Goal: Information Seeking & Learning: Learn about a topic

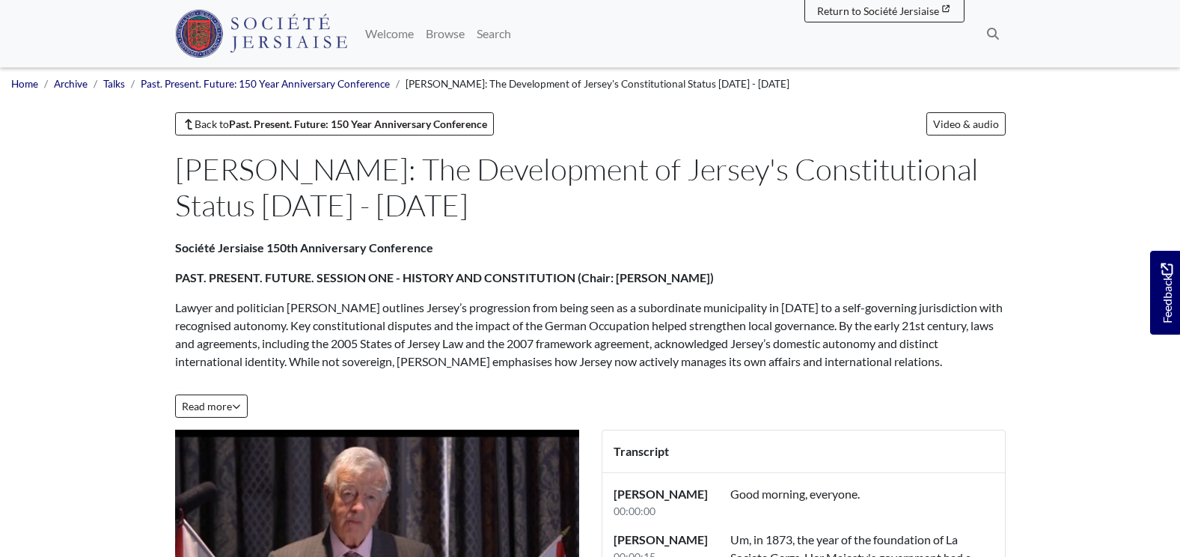
scroll to position [748, 0]
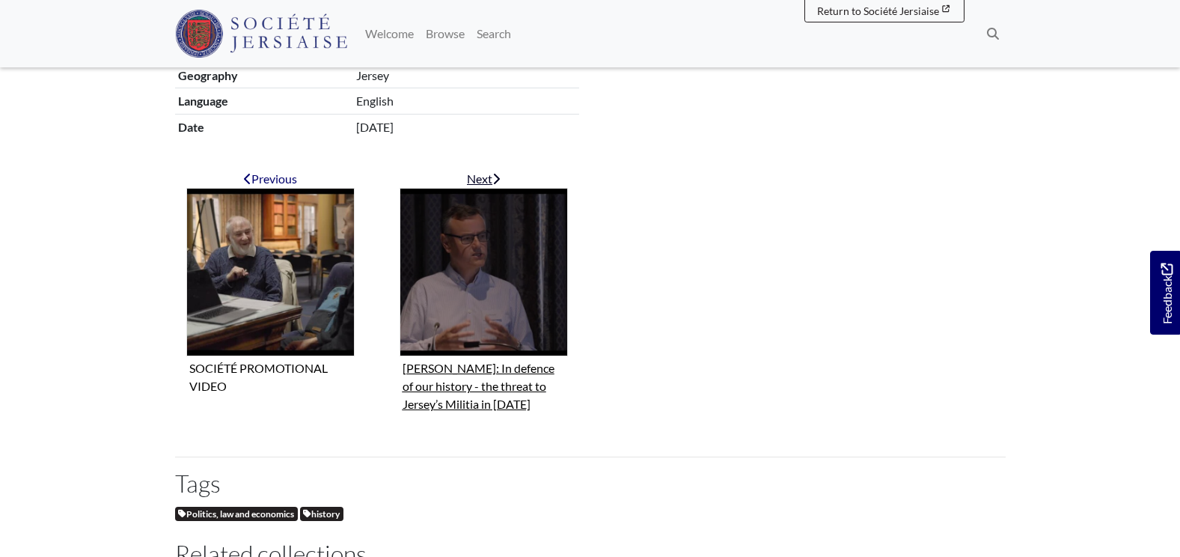
click at [483, 175] on div "Next" at bounding box center [484, 179] width 168 height 18
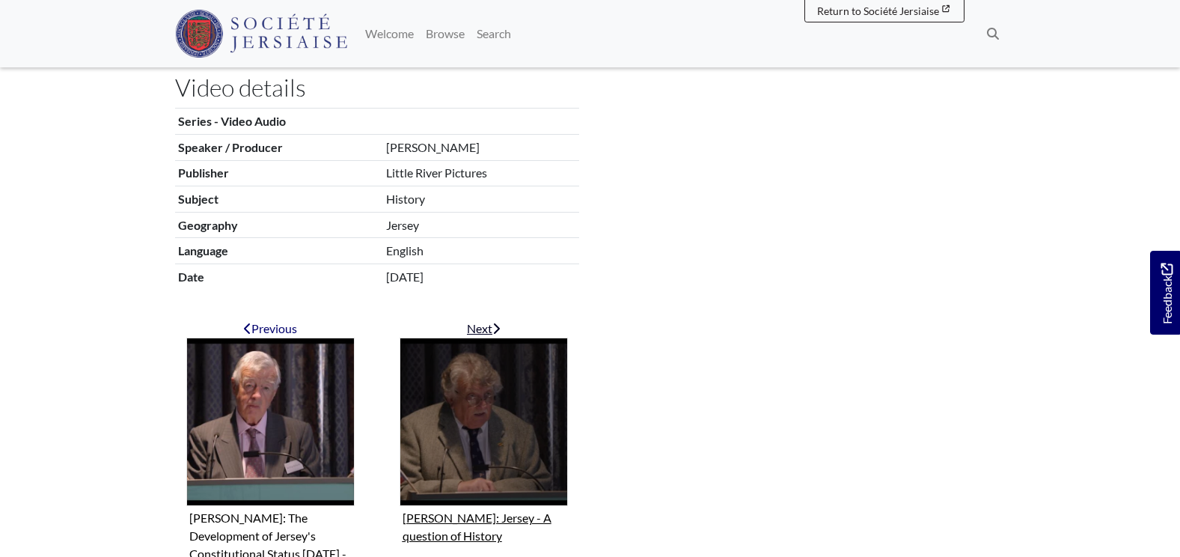
scroll to position [748, 0]
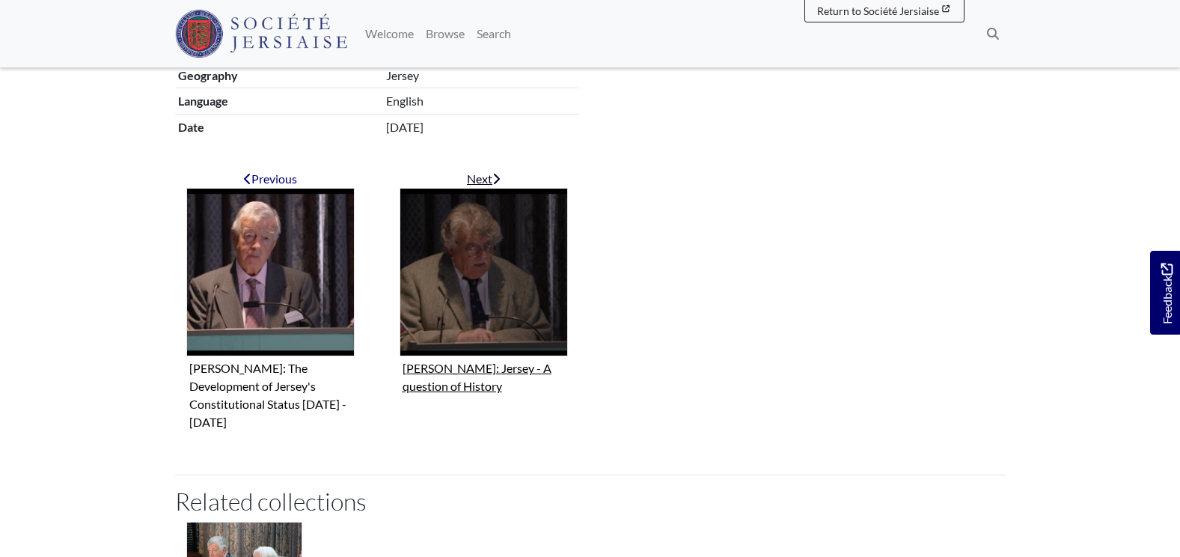
click at [465, 371] on figure "[PERSON_NAME]: Jersey - A question of History" at bounding box center [484, 293] width 168 height 210
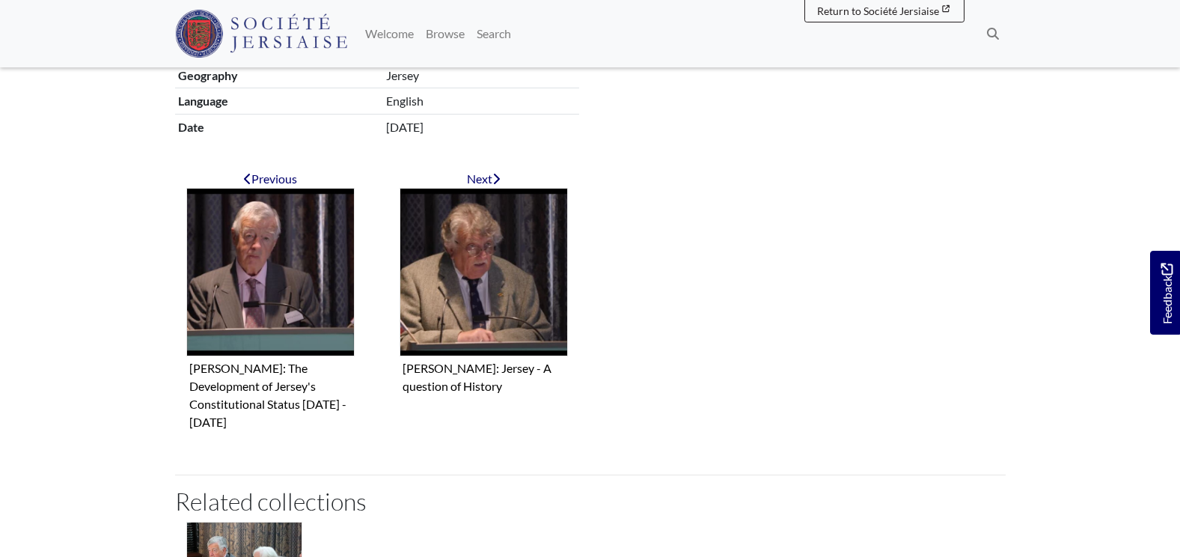
drag, startPoint x: 403, startPoint y: 174, endPoint x: 395, endPoint y: 164, distance: 12.9
click at [395, 164] on main "Back to Past. Present. Future: 150 Year Anniversary Conference Video & audio [P…" at bounding box center [590, 60] width 853 height 1392
click at [395, 167] on main "Back to Past. Present. Future: 150 Year Anniversary Conference Video & audio [P…" at bounding box center [590, 60] width 853 height 1392
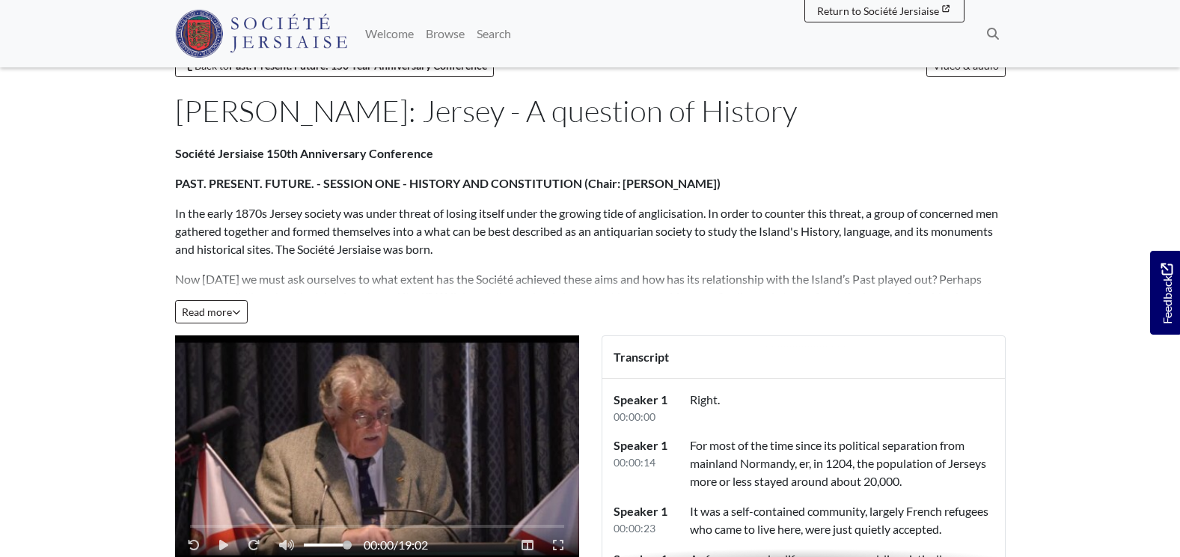
scroll to position [75, 0]
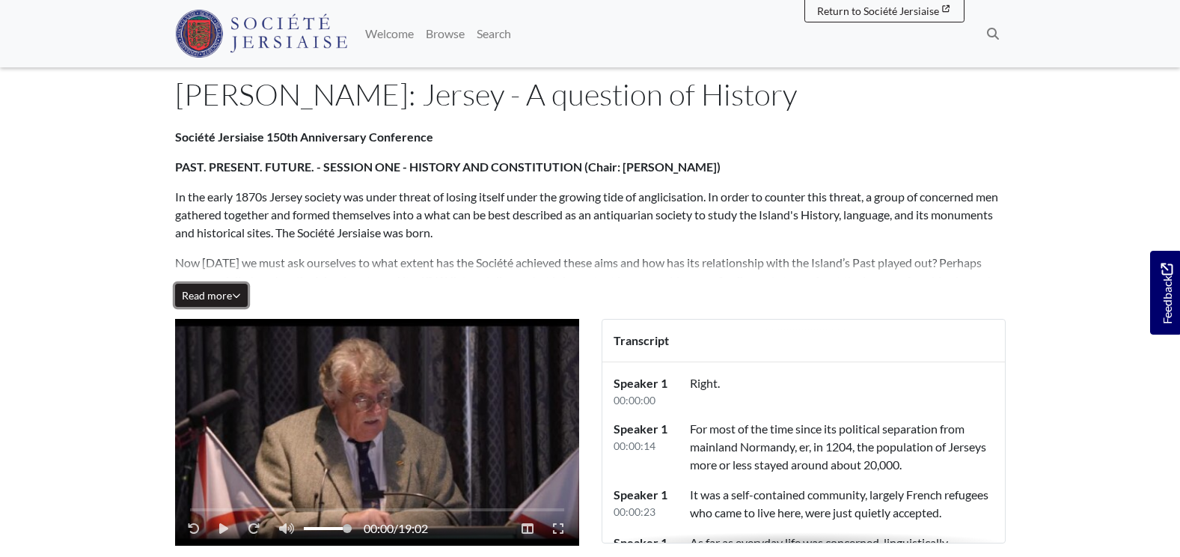
click at [224, 298] on span "Read more" at bounding box center [211, 295] width 59 height 13
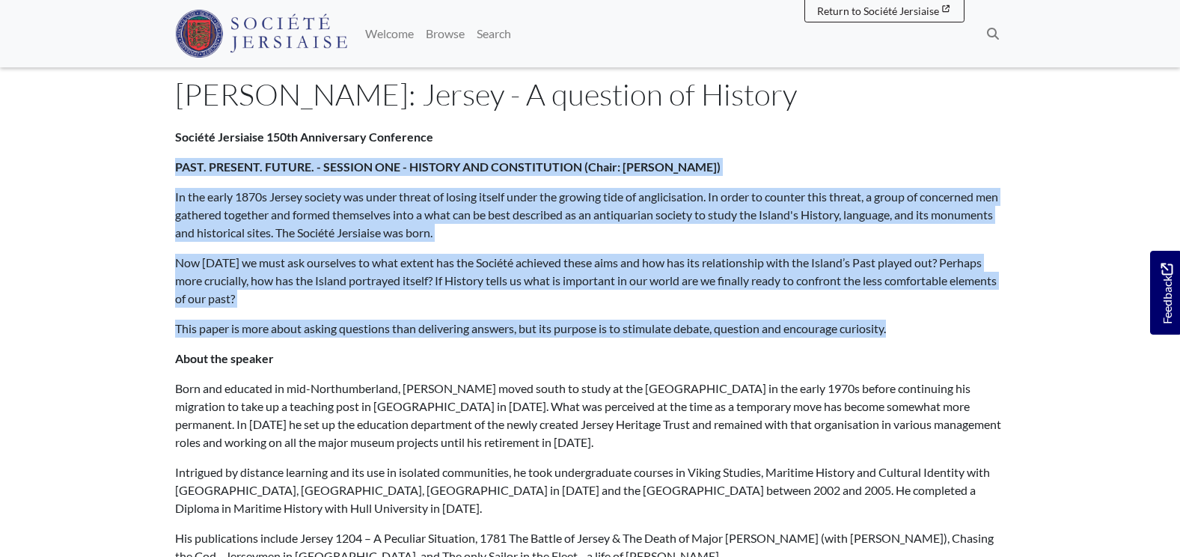
drag, startPoint x: 807, startPoint y: 333, endPoint x: 171, endPoint y: 158, distance: 658.9
click at [171, 158] on div "Société Jersiaise 150th Anniversary Conference PAST. PRESENT. FUTURE. - SESSION…" at bounding box center [590, 397] width 853 height 538
drag, startPoint x: 171, startPoint y: 158, endPoint x: 284, endPoint y: 167, distance: 112.6
copy div "PAST. PRESENT. FUTURE. - SESSION ONE - HISTORY AND CONSTITUTION (Chair: Richard…"
click at [554, 314] on div "Société Jersiaise 150th Anniversary Conference PAST. PRESENT. FUTURE. - SESSION…" at bounding box center [590, 376] width 831 height 497
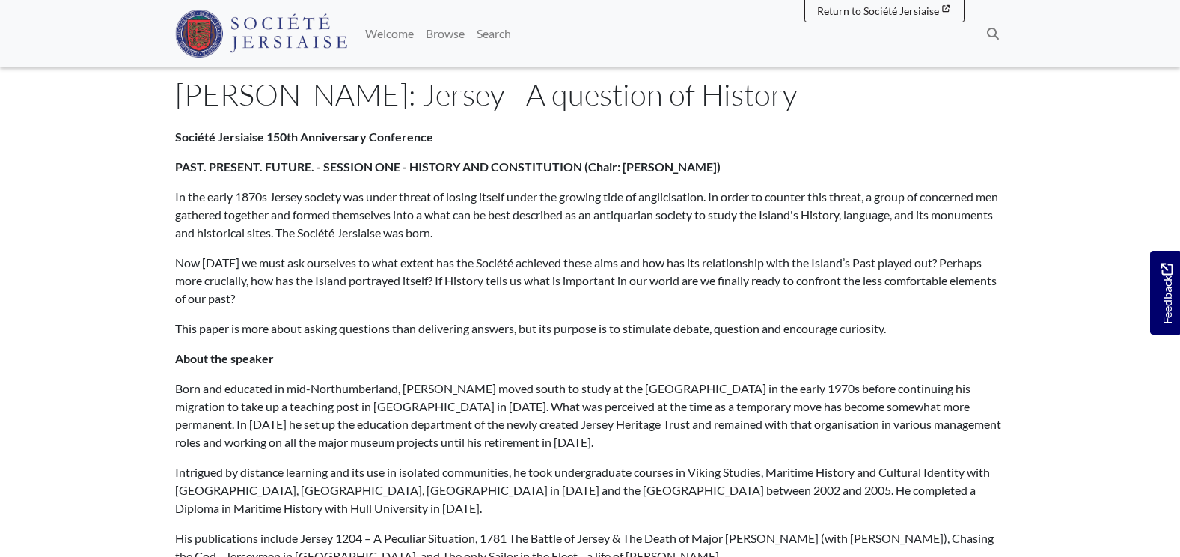
drag, startPoint x: 365, startPoint y: 94, endPoint x: 741, endPoint y: 82, distance: 375.8
click at [741, 82] on h1 "[PERSON_NAME]: Jersey - A question of History" at bounding box center [587, 94] width 825 height 36
drag, startPoint x: 741, startPoint y: 82, endPoint x: 673, endPoint y: 92, distance: 68.0
copy h1 "Jersey - A question of History"
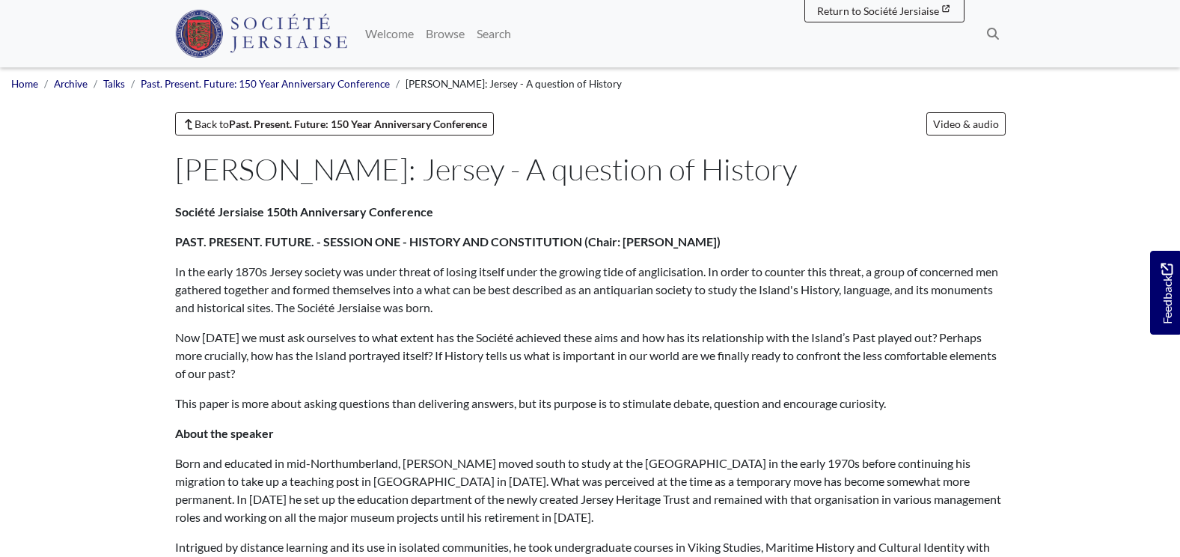
click at [468, 227] on div "Société Jersiaise 150th Anniversary Conference PAST. PRESENT. FUTURE. - SESSION…" at bounding box center [590, 451] width 831 height 497
drag, startPoint x: 180, startPoint y: 165, endPoint x: 344, endPoint y: 166, distance: 164.6
click at [344, 166] on h1 "[PERSON_NAME]: Jersey - A question of History" at bounding box center [587, 169] width 825 height 36
drag, startPoint x: 344, startPoint y: 166, endPoint x: 334, endPoint y: 166, distance: 9.7
copy h1 "Douglas Ford"
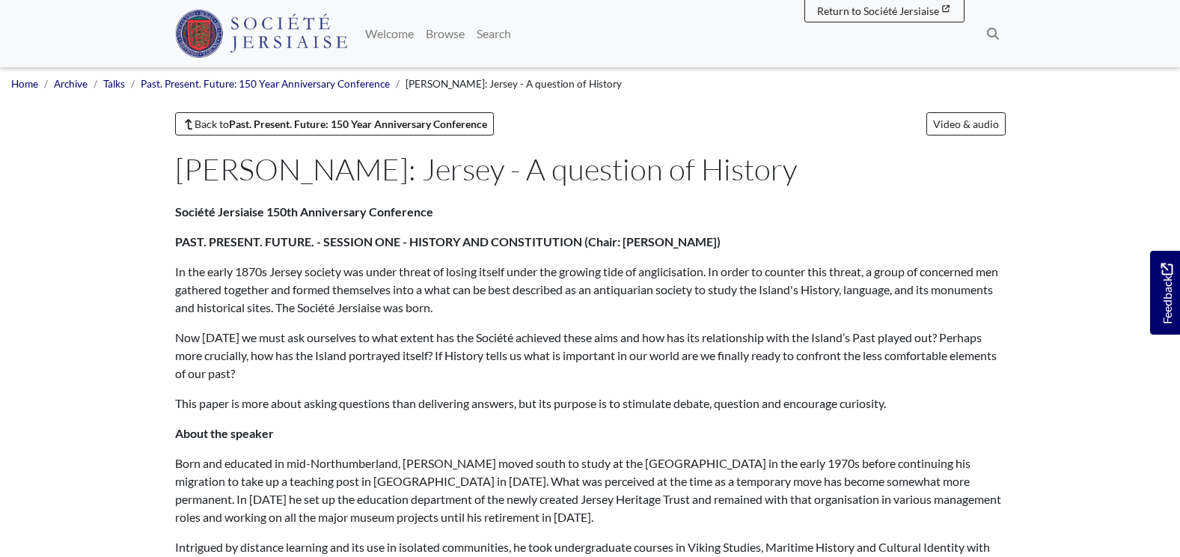
click at [308, 368] on p "Now 150 years later we must ask ourselves to what extent has the Société achiev…" at bounding box center [590, 355] width 831 height 54
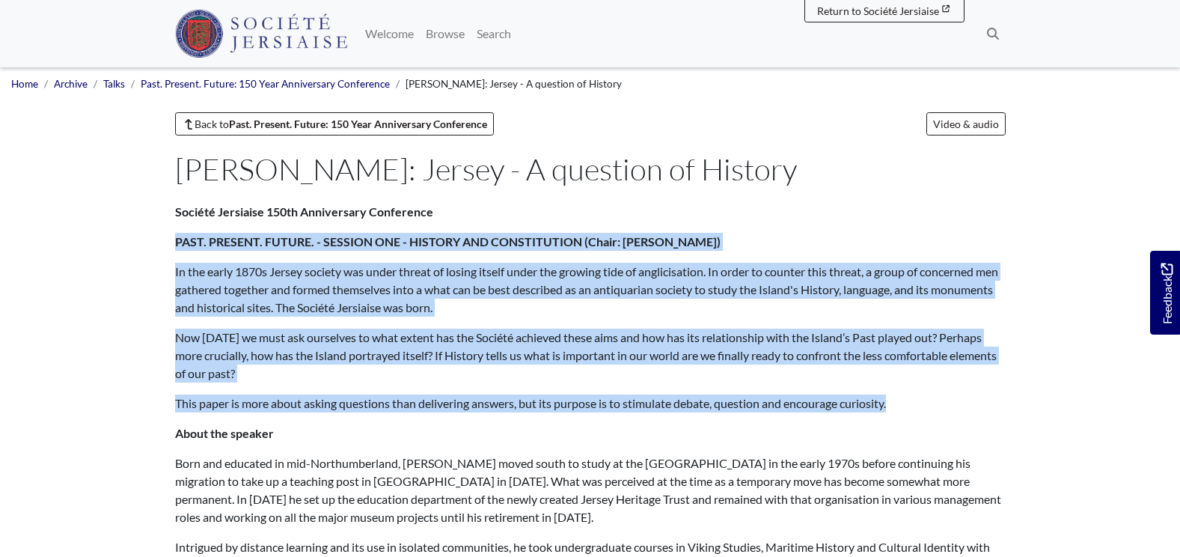
drag, startPoint x: 907, startPoint y: 404, endPoint x: 174, endPoint y: 236, distance: 752.3
click at [174, 236] on div "Société Jersiaise 150th Anniversary Conference PAST. PRESENT. FUTURE. - SESSION…" at bounding box center [590, 472] width 853 height 538
drag, startPoint x: 174, startPoint y: 236, endPoint x: 203, endPoint y: 239, distance: 29.4
copy div "PAST. PRESENT. FUTURE. - SESSION ONE - HISTORY AND CONSTITUTION (Chair: Richard…"
